Goal: Obtain resource: Obtain resource

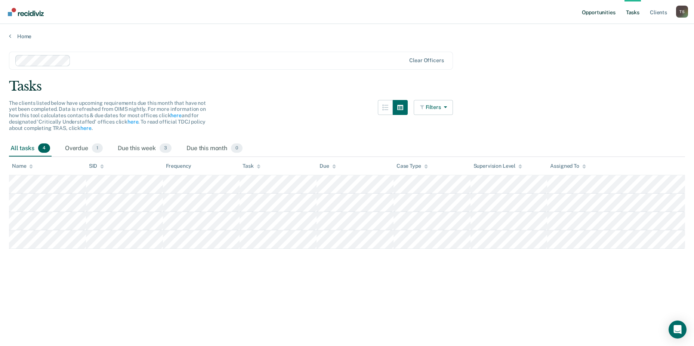
click at [604, 11] on link "Opportunities" at bounding box center [599, 12] width 36 height 24
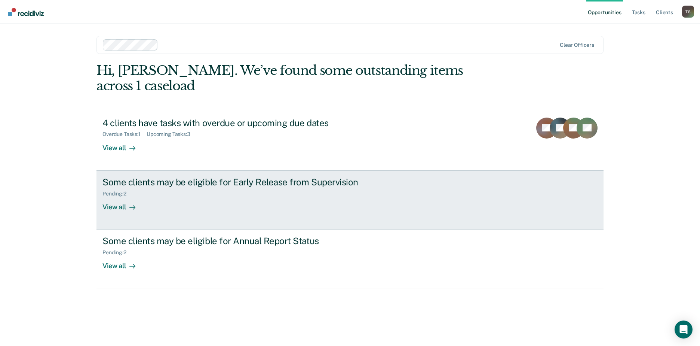
click at [187, 187] on div "Pending : 2" at bounding box center [233, 191] width 262 height 9
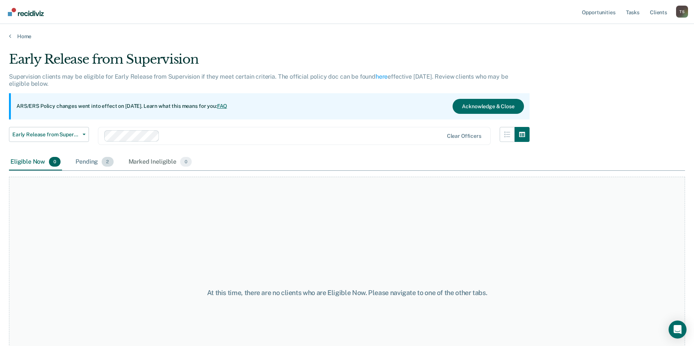
click at [97, 163] on div "Pending 2" at bounding box center [94, 162] width 41 height 16
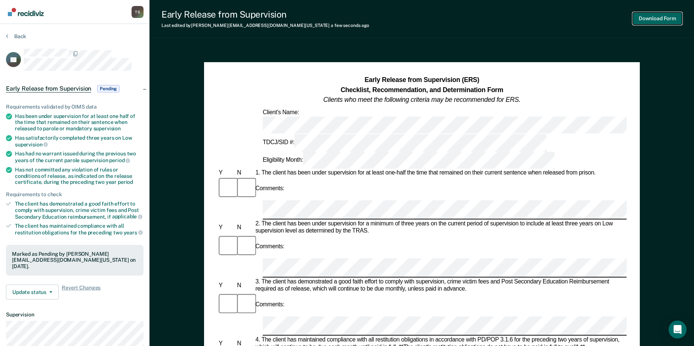
click at [649, 18] on button "Download Form" at bounding box center [657, 18] width 49 height 12
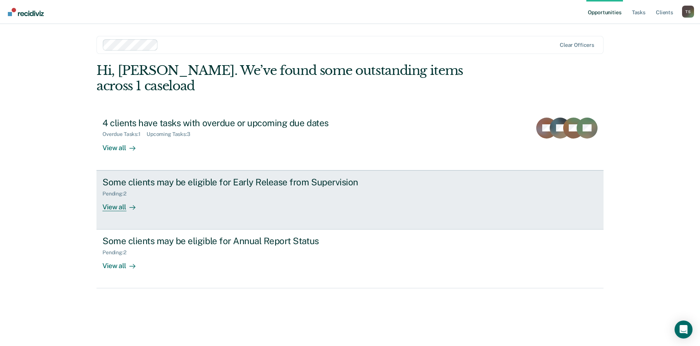
click at [313, 176] on div "Some clients may be eligible for Early Release from Supervision" at bounding box center [233, 181] width 262 height 11
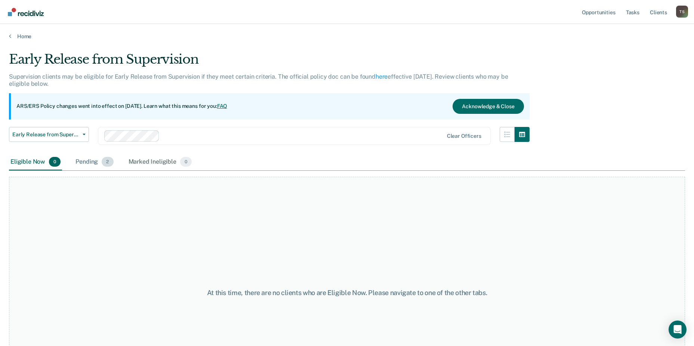
click at [83, 158] on div "Pending 2" at bounding box center [94, 162] width 41 height 16
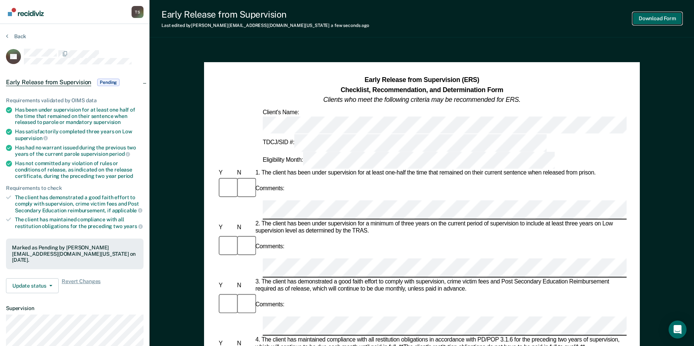
click at [641, 19] on button "Download Form" at bounding box center [657, 18] width 49 height 12
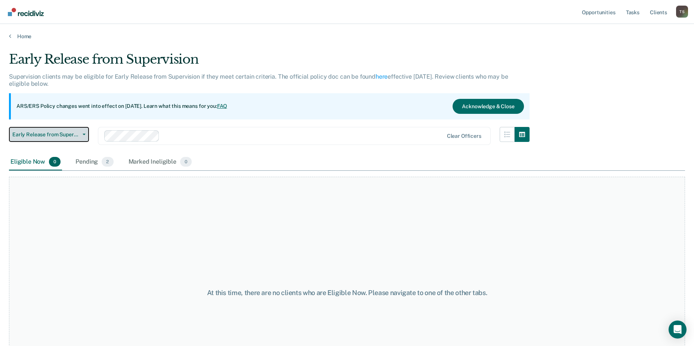
click at [61, 134] on span "Early Release from Supervision" at bounding box center [45, 134] width 67 height 6
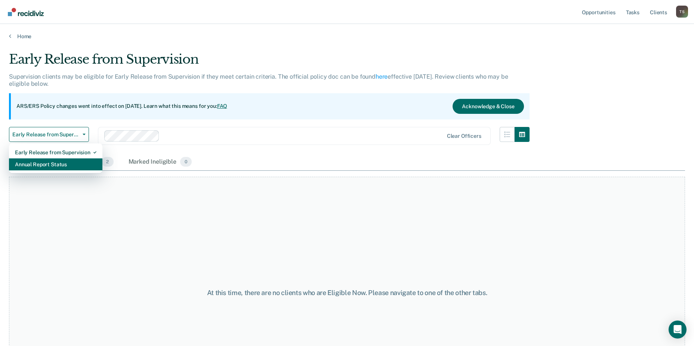
click at [68, 166] on div "Annual Report Status" at bounding box center [56, 164] width 82 height 12
click at [68, 166] on div "Early Release from Supervision Supervision clients may be eligible for Early Re…" at bounding box center [347, 171] width 676 height 238
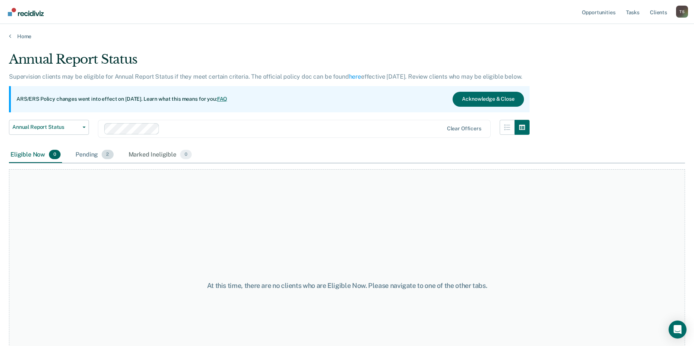
click at [83, 150] on div "Pending 2" at bounding box center [94, 155] width 41 height 16
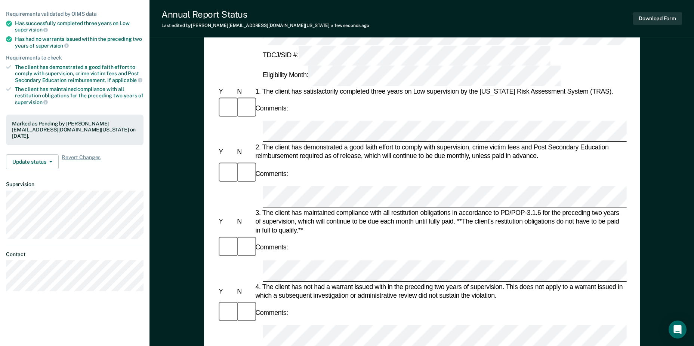
scroll to position [37, 0]
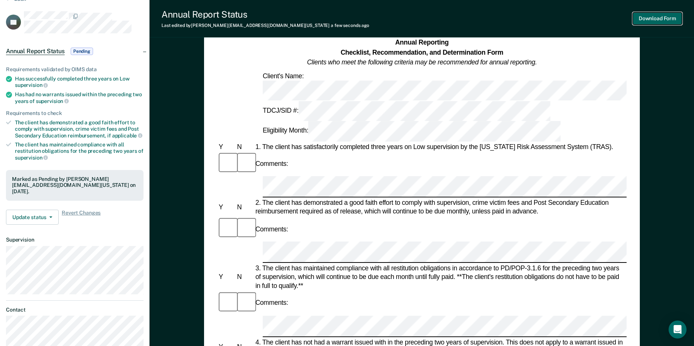
click at [650, 19] on button "Download Form" at bounding box center [657, 18] width 49 height 12
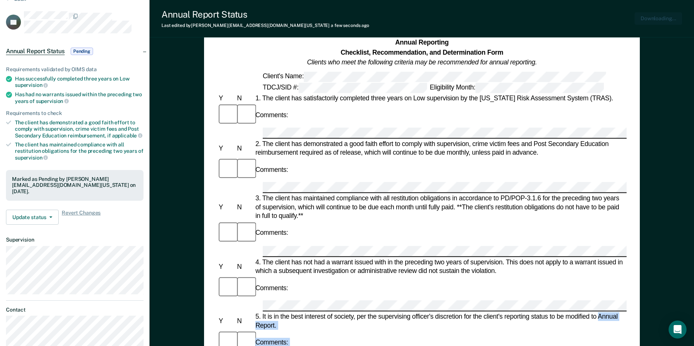
scroll to position [0, 0]
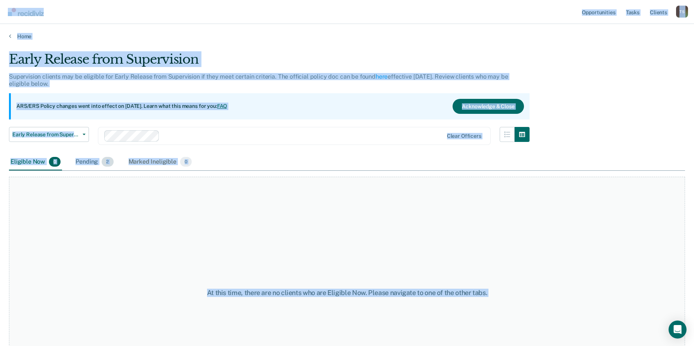
click at [95, 160] on div "Pending 2" at bounding box center [94, 162] width 41 height 16
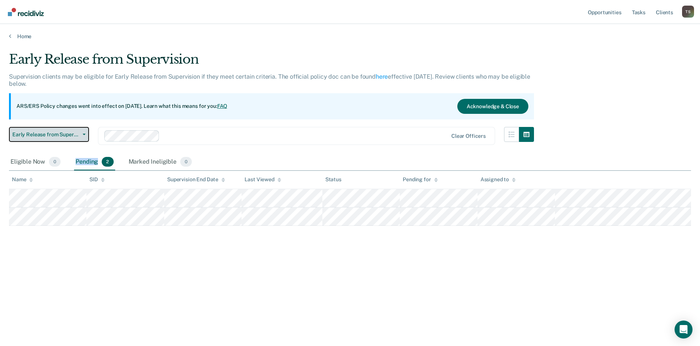
click at [65, 131] on button "Early Release from Supervision" at bounding box center [49, 134] width 80 height 15
drag, startPoint x: 65, startPoint y: 131, endPoint x: 58, endPoint y: 132, distance: 7.0
click at [58, 132] on span "Early Release from Supervision" at bounding box center [45, 134] width 67 height 6
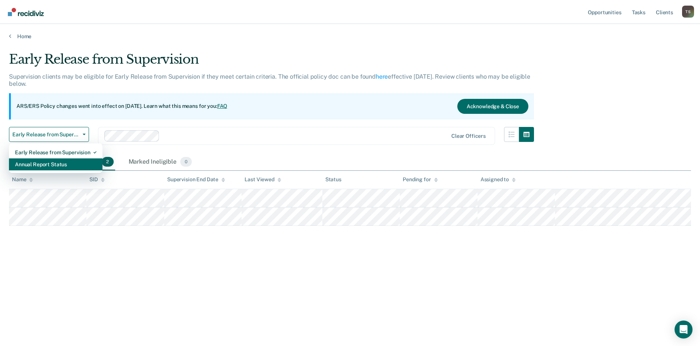
click at [64, 162] on div "Annual Report Status" at bounding box center [56, 164] width 82 height 12
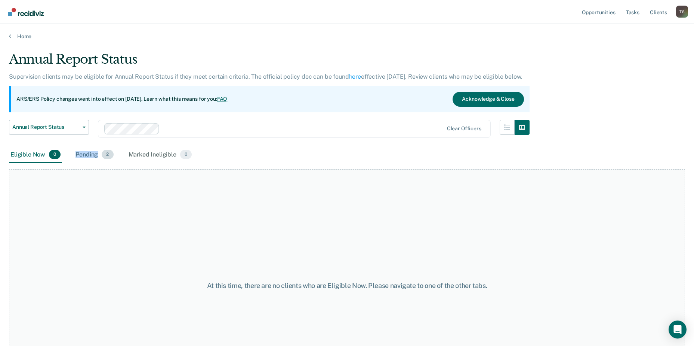
click at [83, 155] on div "Pending 2" at bounding box center [94, 155] width 41 height 16
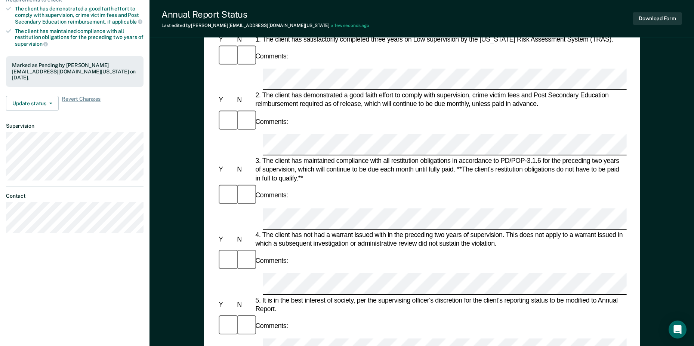
scroll to position [7, 0]
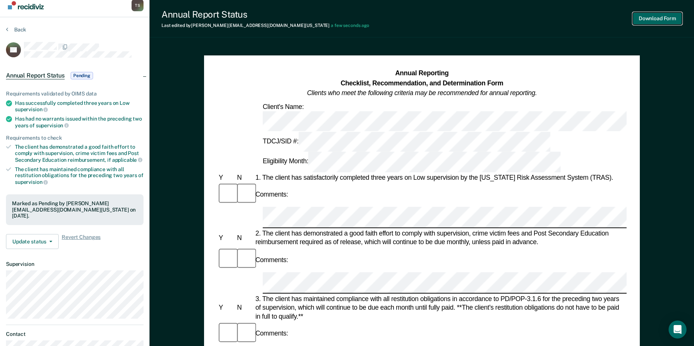
click at [648, 18] on button "Download Form" at bounding box center [657, 18] width 49 height 12
